Goal: Task Accomplishment & Management: Manage account settings

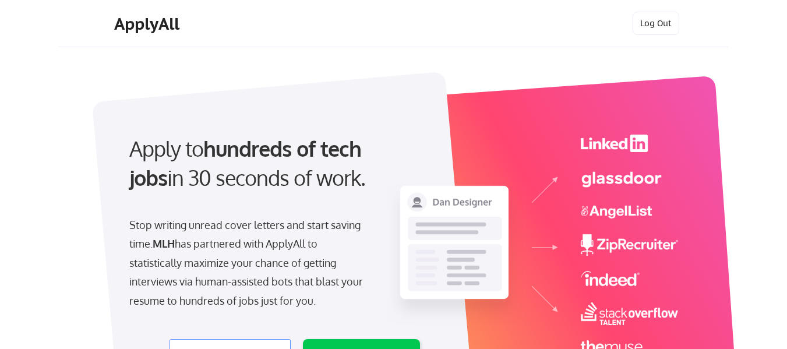
select select ""engineering""
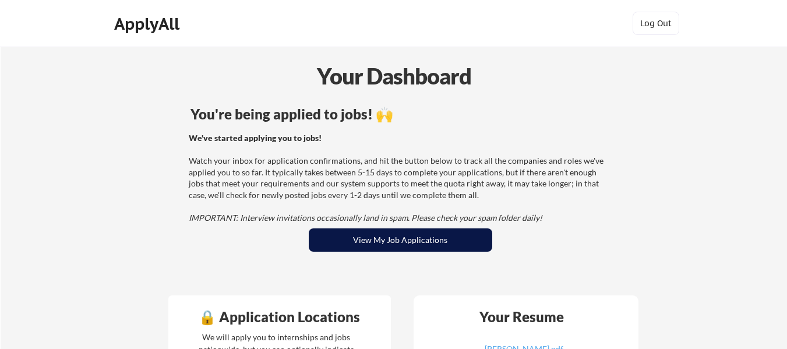
click at [431, 238] on button "View My Job Applications" at bounding box center [400, 239] width 183 height 23
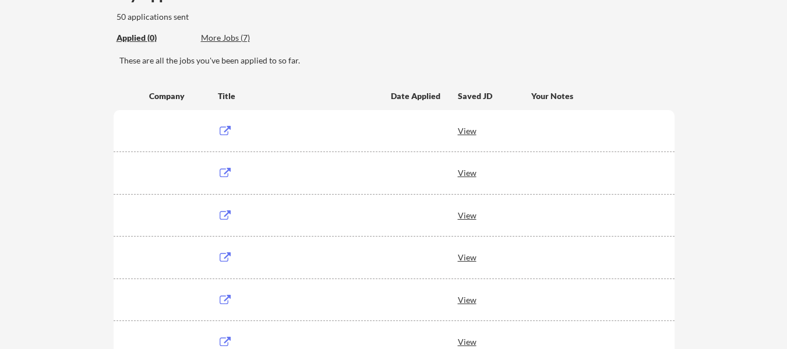
scroll to position [65, 0]
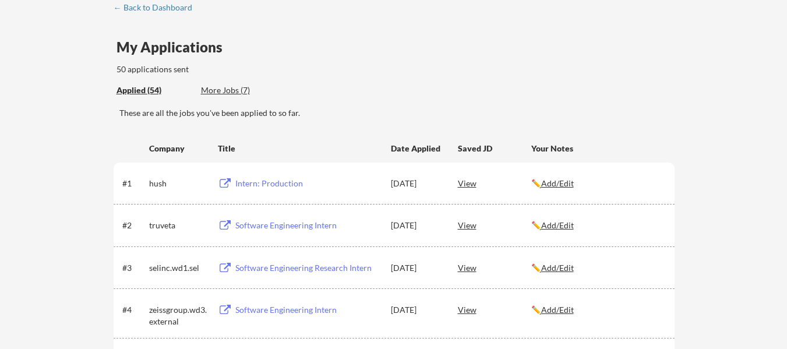
click at [291, 179] on div "Intern: Production" at bounding box center [307, 184] width 144 height 12
